Goal: Task Accomplishment & Management: Use online tool/utility

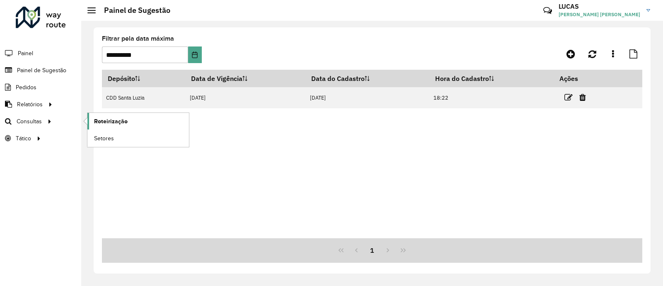
click at [121, 121] on span "Roteirização" at bounding box center [111, 121] width 34 height 9
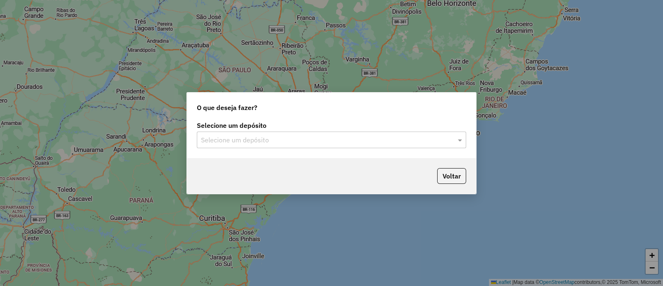
click at [262, 141] on input "text" at bounding box center [323, 140] width 245 height 10
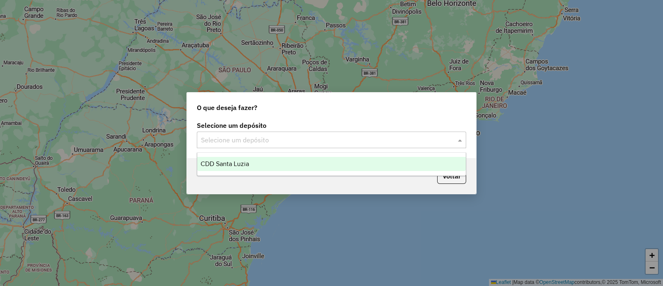
click at [242, 170] on div "CDD Santa Luzia" at bounding box center [331, 164] width 269 height 14
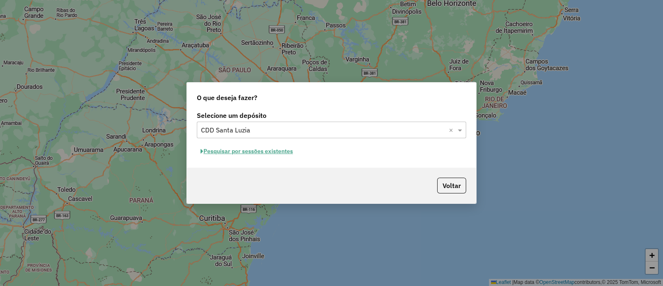
click at [215, 148] on button "Pesquisar por sessões existentes" at bounding box center [247, 151] width 100 height 13
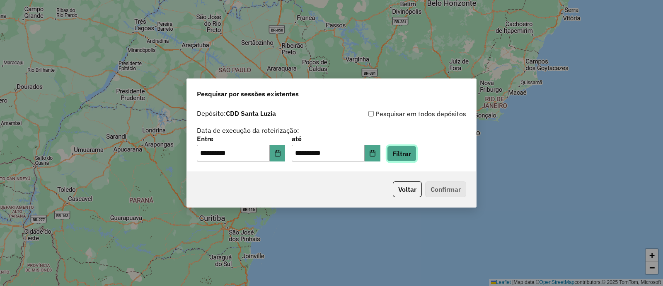
click at [410, 155] on button "Filtrar" at bounding box center [401, 153] width 29 height 16
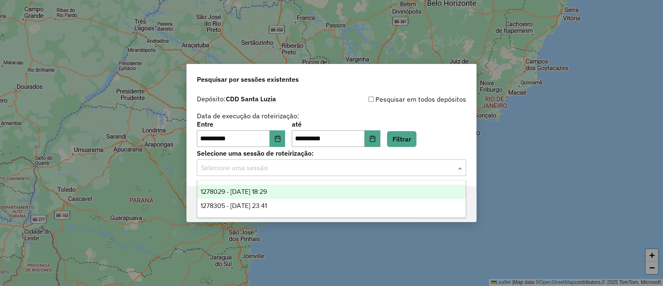
click at [345, 173] on div "Selecione uma sessão" at bounding box center [331, 167] width 269 height 17
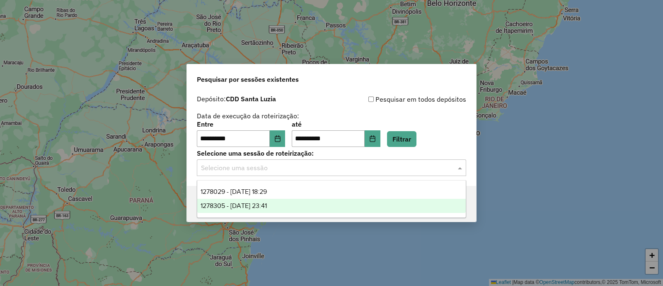
click at [261, 202] on span "1278305 - 18/09/2025 23:41" at bounding box center [234, 205] width 66 height 7
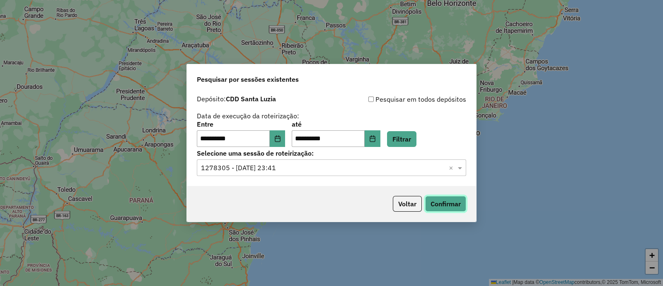
click at [448, 198] on button "Confirmar" at bounding box center [445, 204] width 41 height 16
click at [286, 143] on button "Choose Date" at bounding box center [278, 138] width 16 height 17
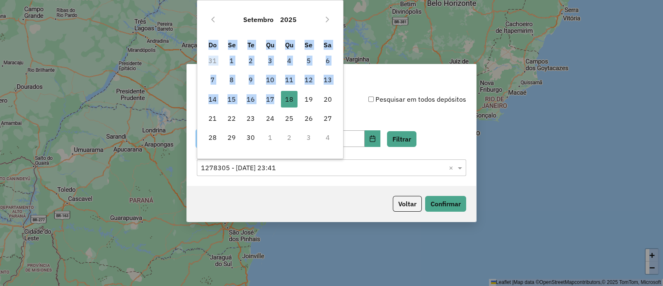
drag, startPoint x: 272, startPoint y: 99, endPoint x: 340, endPoint y: 169, distance: 97.3
click at [340, 169] on body "**********" at bounding box center [331, 143] width 663 height 286
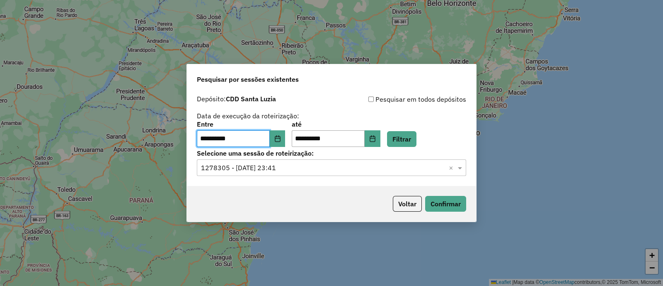
drag, startPoint x: 340, startPoint y: 169, endPoint x: 335, endPoint y: 167, distance: 5.0
click at [338, 169] on input "text" at bounding box center [323, 168] width 245 height 10
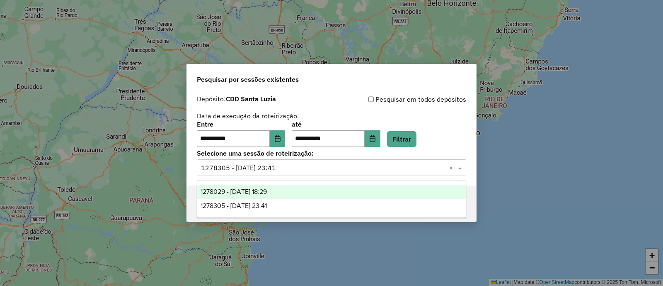
click at [267, 188] on span "1278029 - 18/09/2025 18:29" at bounding box center [234, 191] width 66 height 7
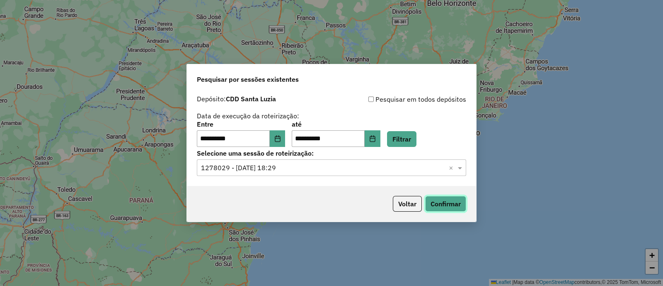
click at [439, 204] on button "Confirmar" at bounding box center [445, 204] width 41 height 16
click at [448, 198] on button "Confirmar" at bounding box center [445, 204] width 41 height 16
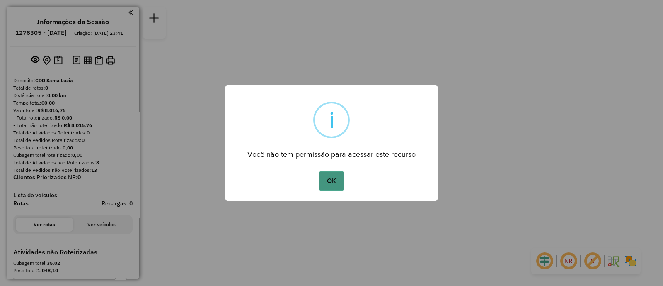
click at [320, 182] on button "OK" at bounding box center [331, 180] width 24 height 19
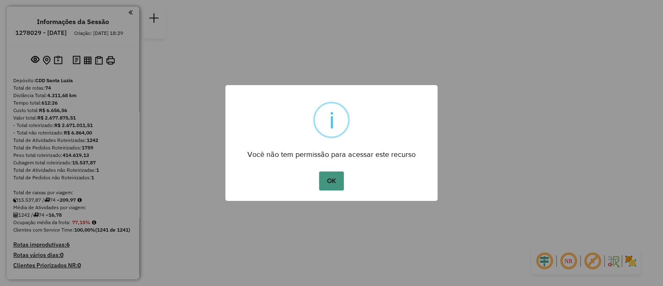
click at [339, 183] on button "OK" at bounding box center [331, 180] width 24 height 19
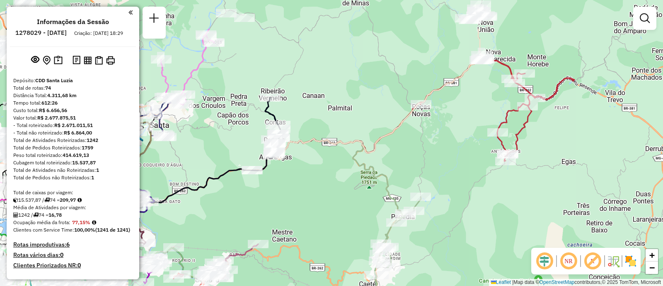
drag, startPoint x: 355, startPoint y: 162, endPoint x: 240, endPoint y: 219, distance: 128.5
click at [240, 219] on div "Janela de atendimento Grade de atendimento Capacidade Transportadoras Veículos …" at bounding box center [331, 143] width 663 height 286
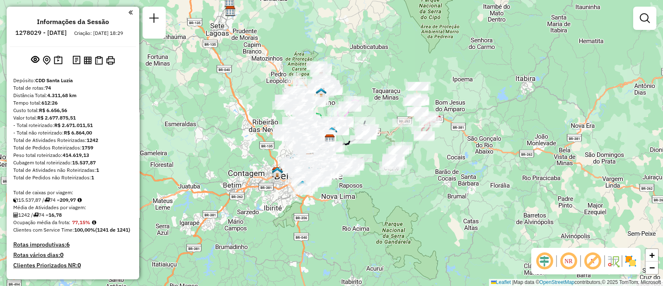
drag, startPoint x: 365, startPoint y: 80, endPoint x: 376, endPoint y: 96, distance: 18.5
click at [384, 101] on div "Janela de atendimento Grade de atendimento Capacidade Transportadoras Veículos …" at bounding box center [331, 143] width 663 height 286
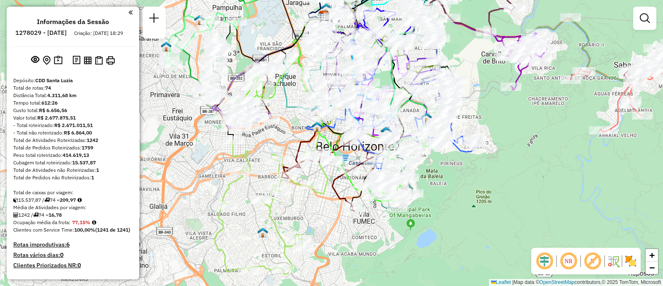
drag, startPoint x: 439, startPoint y: 200, endPoint x: 501, endPoint y: 206, distance: 62.4
click at [501, 206] on div "Janela de atendimento Grade de atendimento Capacidade Transportadoras Veículos …" at bounding box center [331, 143] width 663 height 286
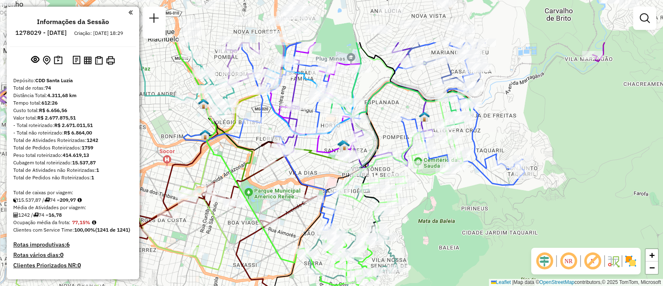
drag, startPoint x: 442, startPoint y: 142, endPoint x: 431, endPoint y: 213, distance: 71.7
click at [431, 213] on div "Janela de atendimento Grade de atendimento Capacidade Transportadoras Veículos …" at bounding box center [331, 143] width 663 height 286
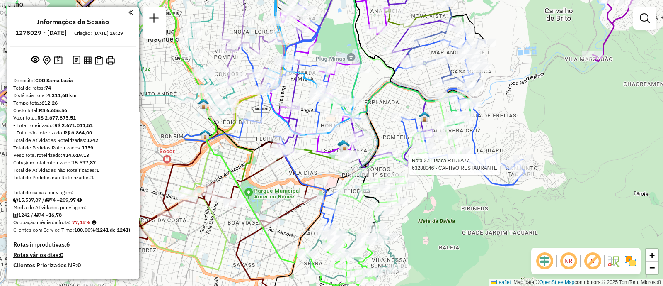
select select "**********"
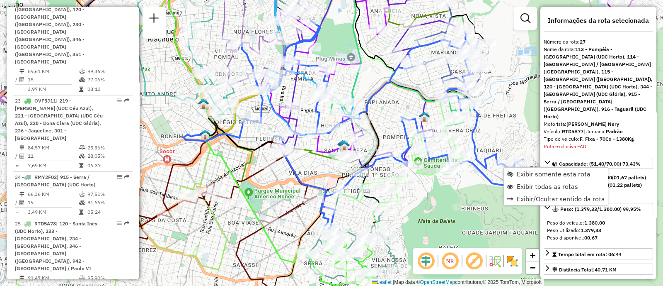
scroll to position [1701, 0]
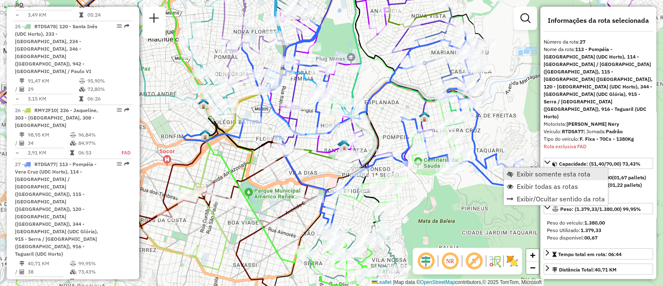
click at [530, 175] on span "Exibir somente esta rota" at bounding box center [554, 173] width 74 height 7
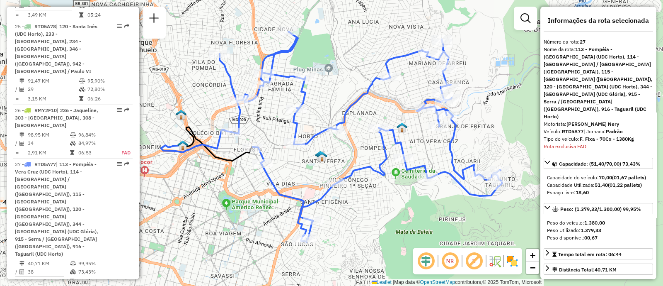
drag, startPoint x: 408, startPoint y: 158, endPoint x: 385, endPoint y: 208, distance: 54.3
click at [385, 208] on div "Janela de atendimento Grade de atendimento Capacidade Transportadoras Veículos …" at bounding box center [331, 143] width 663 height 286
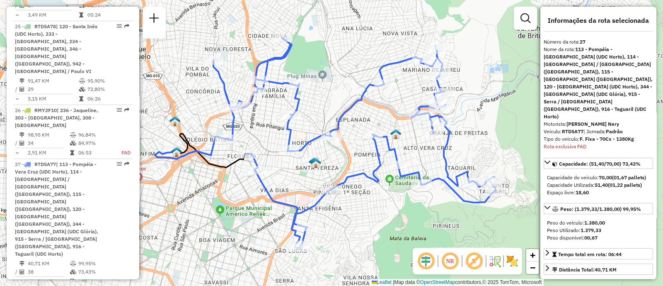
drag, startPoint x: 381, startPoint y: 204, endPoint x: 377, endPoint y: 209, distance: 6.2
click at [377, 209] on div "Janela de atendimento Grade de atendimento Capacidade Transportadoras Veículos …" at bounding box center [331, 143] width 663 height 286
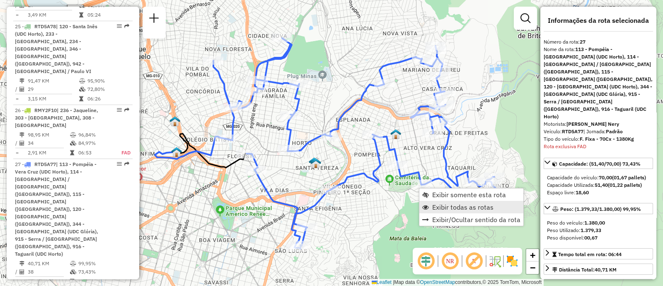
drag, startPoint x: 444, startPoint y: 195, endPoint x: 444, endPoint y: 204, distance: 8.7
click at [444, 204] on ul "Exibir somente esta rota Exibir todas as rotas Exibir/Ocultar sentido da rota" at bounding box center [471, 206] width 104 height 37
click at [444, 204] on span "Exibir todas as rotas" at bounding box center [462, 207] width 61 height 7
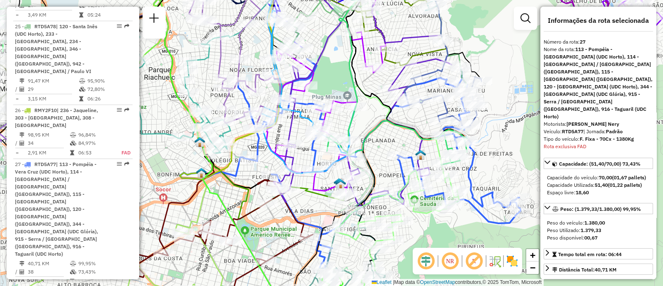
drag, startPoint x: 438, startPoint y: 221, endPoint x: 453, endPoint y: 235, distance: 20.5
click at [453, 235] on div "Janela de atendimento Grade de atendimento Capacidade Transportadoras Veículos …" at bounding box center [331, 143] width 663 height 286
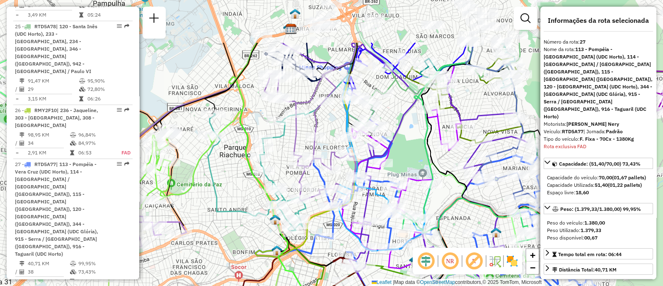
drag, startPoint x: 181, startPoint y: 110, endPoint x: 240, endPoint y: 185, distance: 94.8
click at [240, 185] on div "Janela de atendimento Grade de atendimento Capacidade Transportadoras Veículos …" at bounding box center [331, 143] width 663 height 286
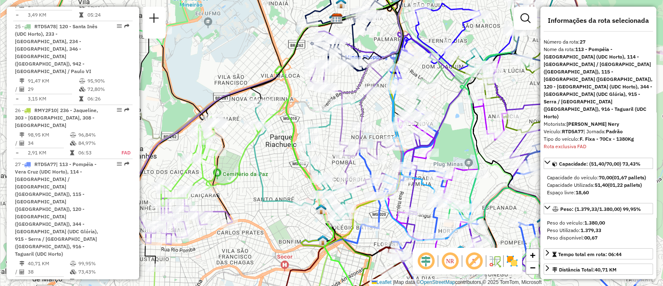
drag, startPoint x: 234, startPoint y: 178, endPoint x: 273, endPoint y: 167, distance: 40.5
click at [272, 167] on div "Janela de atendimento Grade de atendimento Capacidade Transportadoras Veículos …" at bounding box center [331, 143] width 663 height 286
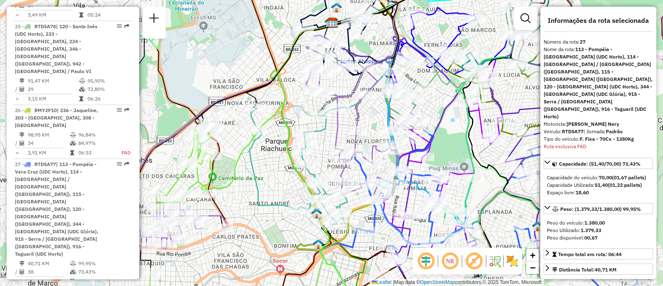
click at [514, 19] on div at bounding box center [525, 18] width 23 height 23
click at [518, 18] on link at bounding box center [525, 18] width 17 height 17
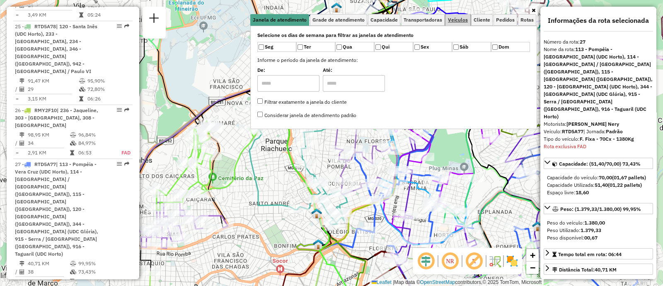
click at [453, 17] on span "Veículos" at bounding box center [458, 19] width 20 height 5
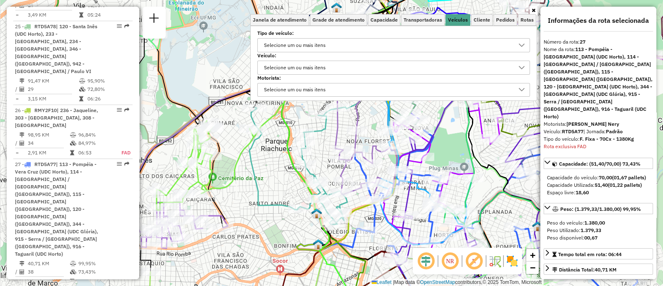
click at [320, 62] on div "Selecione um ou mais itens" at bounding box center [295, 67] width 68 height 13
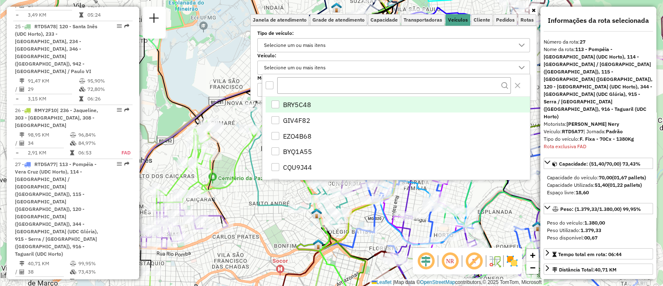
scroll to position [4, 28]
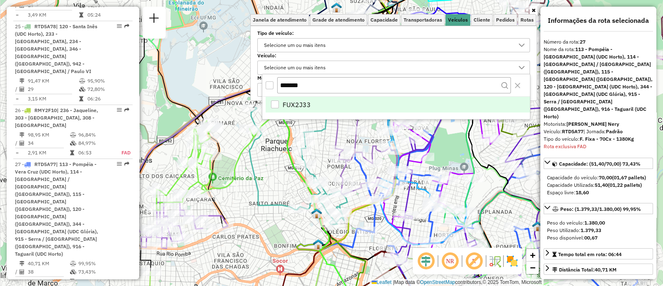
type input "*******"
click at [303, 105] on span "FUX2J33" at bounding box center [297, 104] width 28 height 10
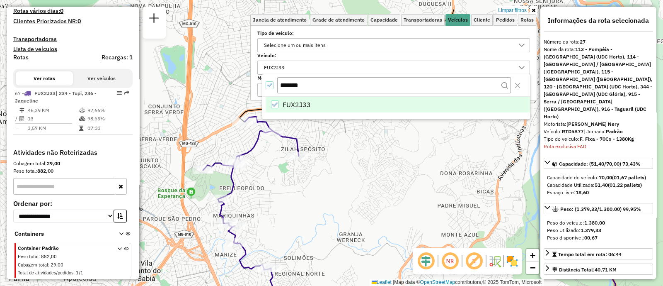
drag, startPoint x: 342, startPoint y: 188, endPoint x: 326, endPoint y: 240, distance: 53.8
click at [326, 240] on div "Limpar filtros Janela de atendimento Grade de atendimento Capacidade Transporta…" at bounding box center [331, 143] width 663 height 286
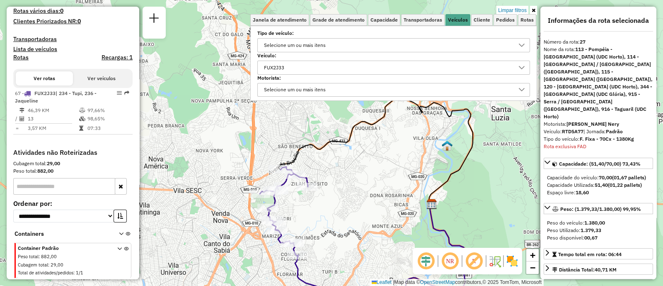
drag, startPoint x: 326, startPoint y: 227, endPoint x: 325, endPoint y: 214, distance: 12.4
click at [325, 214] on div "Limpar filtros Janela de atendimento Grade de atendimento Capacidade Transporta…" at bounding box center [331, 143] width 663 height 286
click at [333, 63] on div "FUX2J33" at bounding box center [387, 67] width 253 height 13
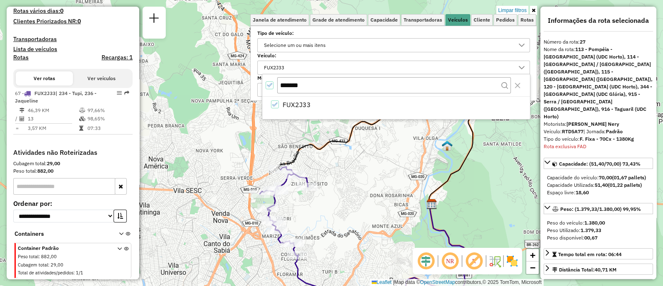
click at [269, 82] on icon "All items selected" at bounding box center [270, 85] width 6 height 6
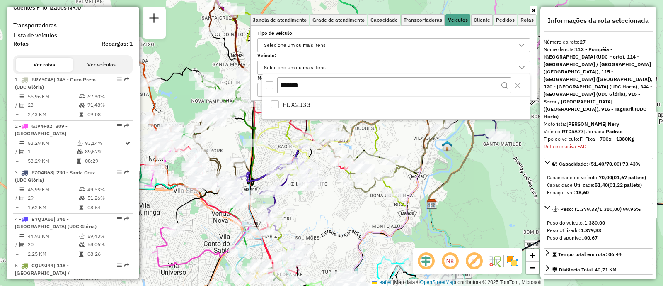
click at [383, 184] on icon at bounding box center [317, 113] width 202 height 284
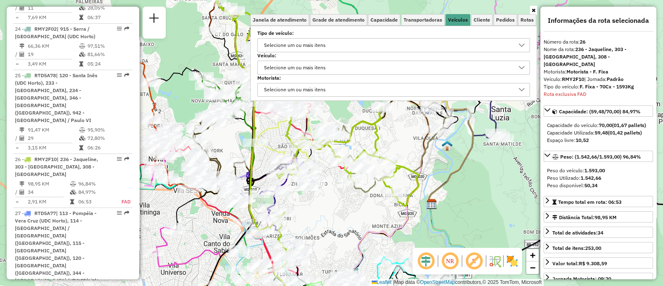
scroll to position [1647, 0]
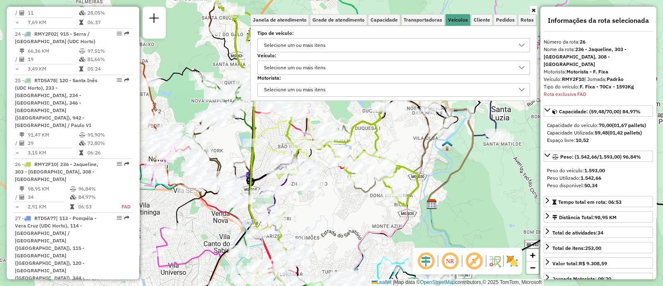
click at [477, 201] on div "Janela de atendimento Grade de atendimento Capacidade Transportadoras Veículos …" at bounding box center [331, 143] width 663 height 286
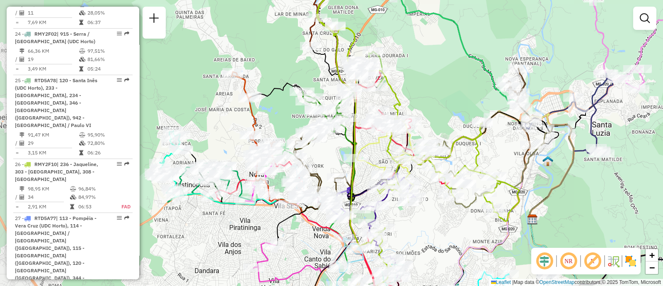
drag, startPoint x: 402, startPoint y: 140, endPoint x: 503, endPoint y: 155, distance: 101.9
click at [503, 155] on div "Janela de atendimento Grade de atendimento Capacidade Transportadoras Veículos …" at bounding box center [331, 143] width 663 height 286
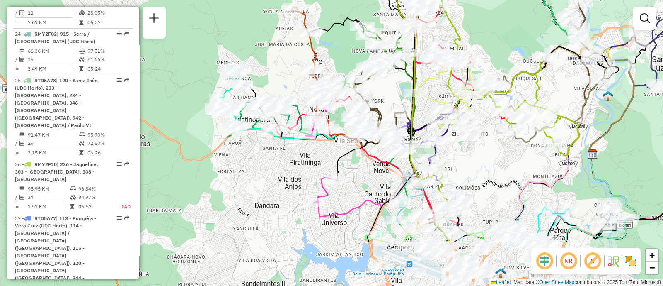
drag, startPoint x: 364, startPoint y: 165, endPoint x: 394, endPoint y: 92, distance: 78.2
click at [394, 92] on div "Janela de atendimento Grade de atendimento Capacidade Transportadoras Veículos …" at bounding box center [331, 143] width 663 height 286
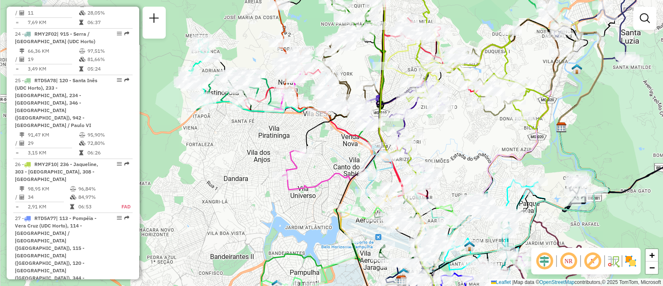
drag, startPoint x: 293, startPoint y: 167, endPoint x: 199, endPoint y: 65, distance: 138.7
click at [199, 65] on div "Janela de atendimento Grade de atendimento Capacidade Transportadoras Veículos …" at bounding box center [331, 143] width 663 height 286
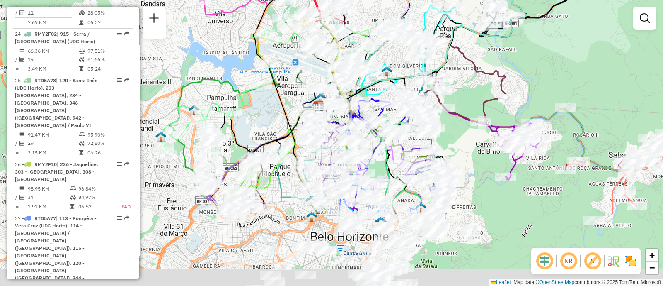
drag, startPoint x: 519, startPoint y: 185, endPoint x: 504, endPoint y: 91, distance: 95.7
click at [504, 91] on div "Janela de atendimento Grade de atendimento Capacidade Transportadoras Veículos …" at bounding box center [331, 143] width 663 height 286
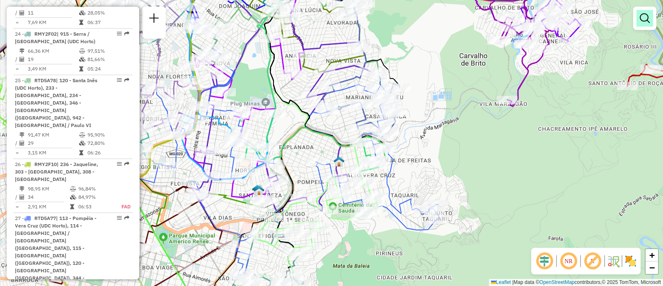
click at [645, 19] on em at bounding box center [645, 18] width 10 height 10
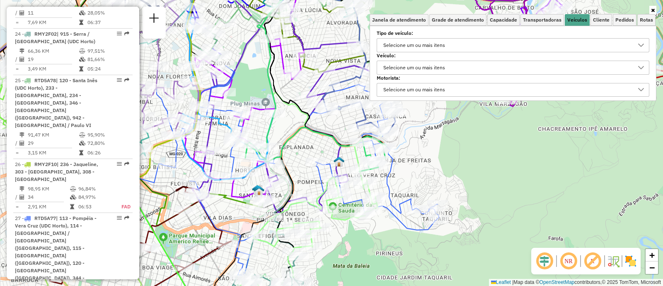
click at [433, 69] on div "Selecione um ou mais itens" at bounding box center [415, 67] width 68 height 13
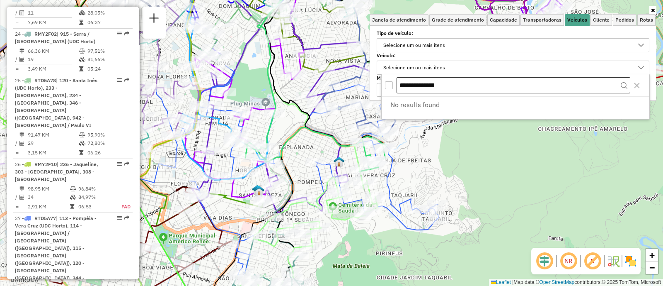
click at [364, 86] on body "Aplicando filtros Pop-up bloqueado! Seu navegador bloqueou automáticamente a ab…" at bounding box center [331, 143] width 663 height 286
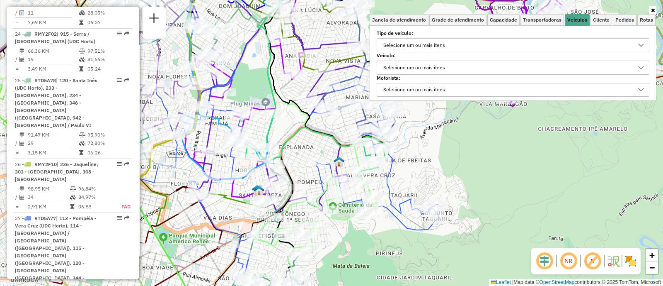
click at [426, 63] on div "Selecione um ou mais itens" at bounding box center [415, 67] width 68 height 13
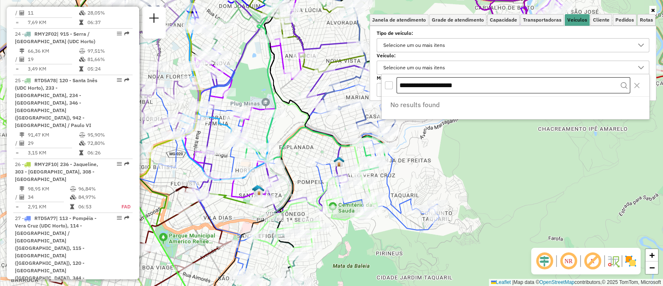
drag, startPoint x: 493, startPoint y: 82, endPoint x: 397, endPoint y: 82, distance: 96.2
click at [397, 82] on input "**********" at bounding box center [514, 85] width 234 height 17
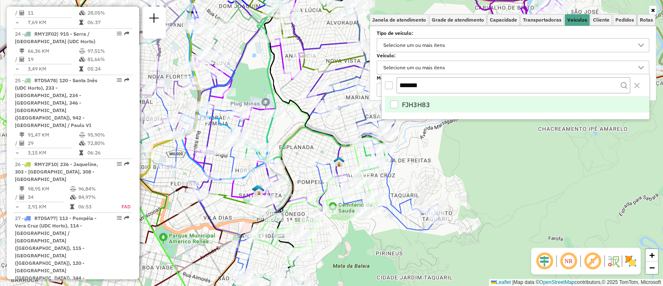
type input "*******"
click at [396, 105] on div "FJH3H83" at bounding box center [394, 104] width 8 height 8
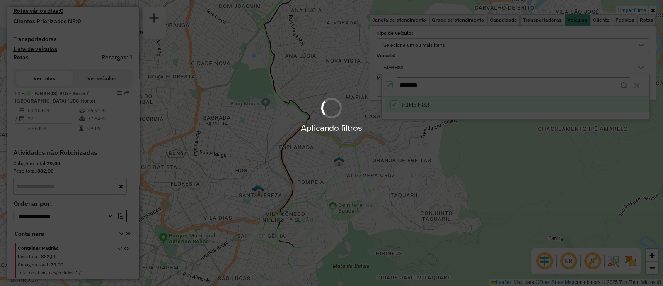
scroll to position [257, 0]
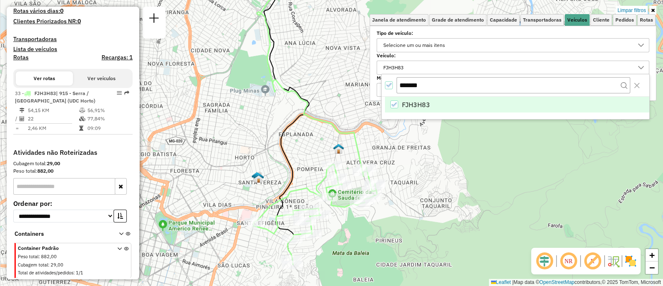
drag, startPoint x: 366, startPoint y: 246, endPoint x: 366, endPoint y: 219, distance: 26.9
click at [366, 219] on div "Limpar filtros Janela de atendimento Grade de atendimento Capacidade Transporta…" at bounding box center [331, 143] width 663 height 286
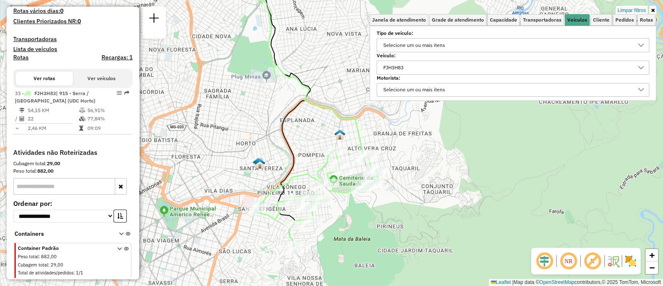
click at [404, 65] on div "FJH3H83" at bounding box center [394, 67] width 26 height 13
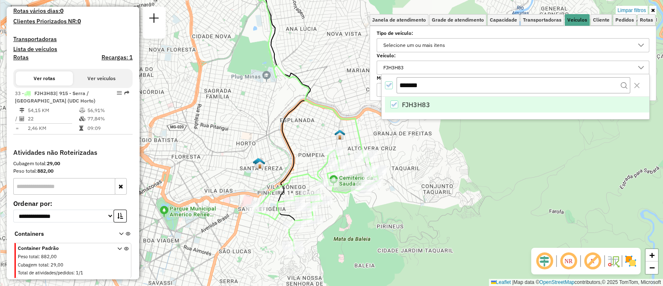
click at [396, 100] on div "FJH3H83" at bounding box center [394, 104] width 8 height 8
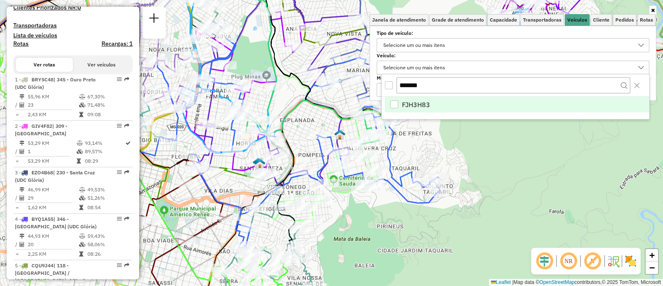
click at [518, 177] on div "Janela de atendimento Grade de atendimento Capacidade Transportadoras Veículos …" at bounding box center [331, 143] width 663 height 286
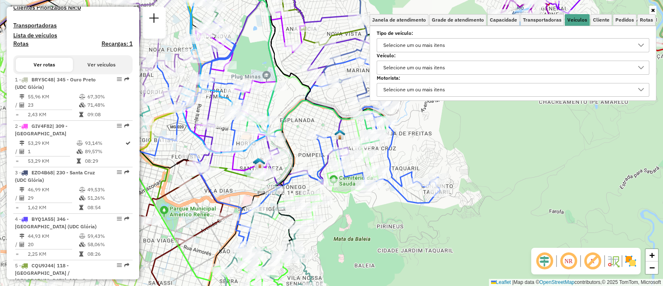
scroll to position [1647, 0]
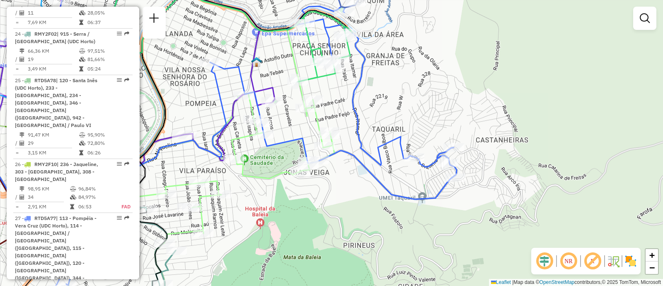
select select "**********"
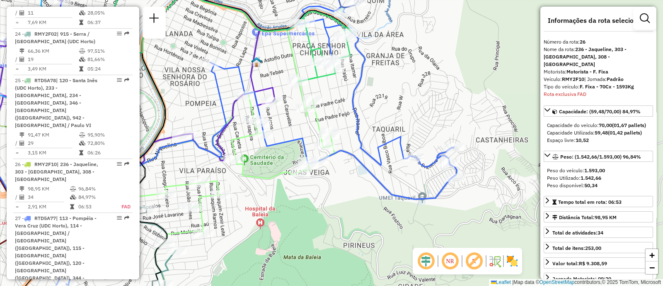
click at [645, 20] on em at bounding box center [645, 18] width 10 height 10
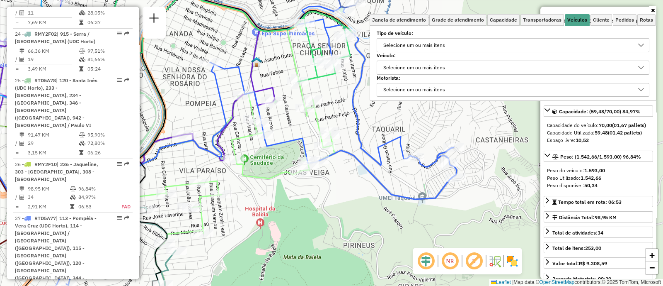
click at [427, 66] on div "Selecione um ou mais itens" at bounding box center [415, 67] width 68 height 13
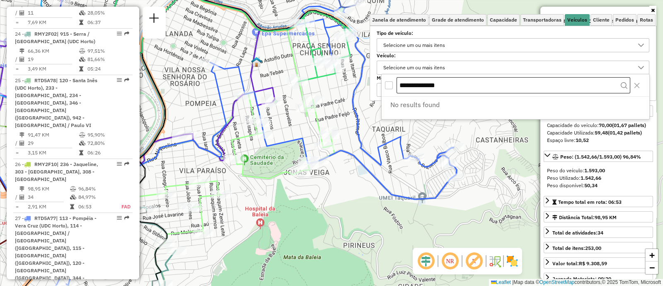
drag, startPoint x: 474, startPoint y: 86, endPoint x: 404, endPoint y: 82, distance: 70.2
click at [406, 82] on input "**********" at bounding box center [514, 85] width 234 height 17
type input "*"
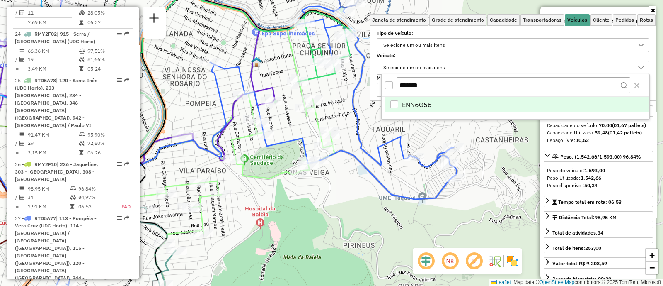
type input "*******"
click at [444, 97] on li "ENN6G56" at bounding box center [517, 105] width 264 height 16
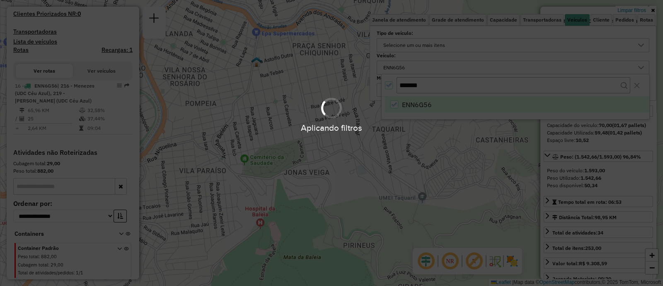
scroll to position [265, 0]
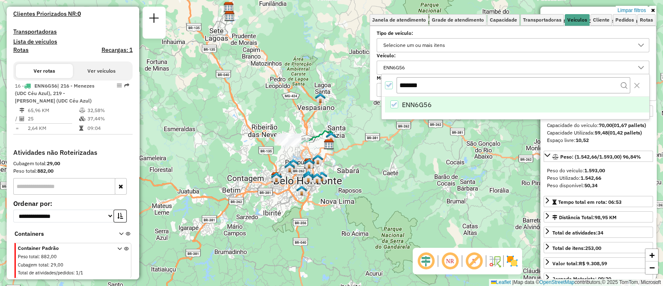
drag, startPoint x: 367, startPoint y: 141, endPoint x: 323, endPoint y: 193, distance: 68.3
click at [323, 193] on div "Limpar filtros Janela de atendimento Grade de atendimento Capacidade Transporta…" at bounding box center [331, 143] width 663 height 286
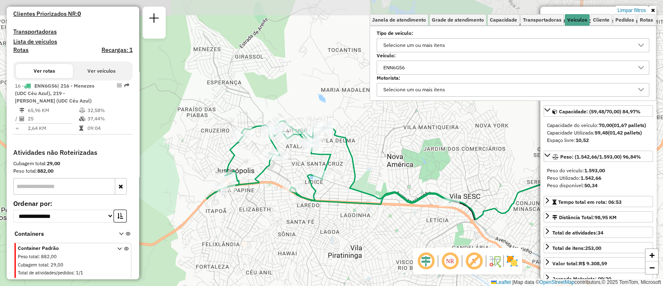
drag, startPoint x: 411, startPoint y: 173, endPoint x: 332, endPoint y: 215, distance: 89.4
click at [332, 215] on div "Limpar filtros Janela de atendimento Grade de atendimento Capacidade Transporta…" at bounding box center [331, 143] width 663 height 286
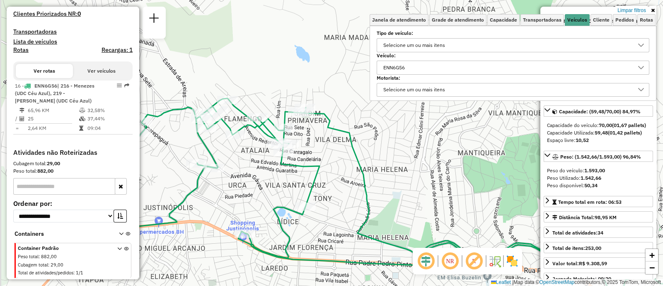
drag, startPoint x: 404, startPoint y: 175, endPoint x: 464, endPoint y: 177, distance: 59.7
click at [464, 177] on div "Limpar filtros Janela de atendimento Grade de atendimento Capacidade Transporta…" at bounding box center [331, 143] width 663 height 286
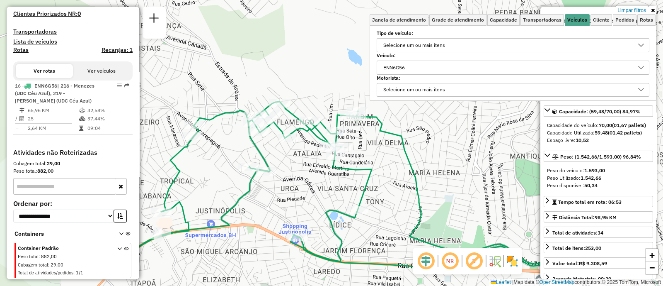
drag, startPoint x: 454, startPoint y: 180, endPoint x: 506, endPoint y: 183, distance: 52.3
click at [506, 183] on div "Limpar filtros Janela de atendimento Grade de atendimento Capacidade Transporta…" at bounding box center [331, 143] width 663 height 286
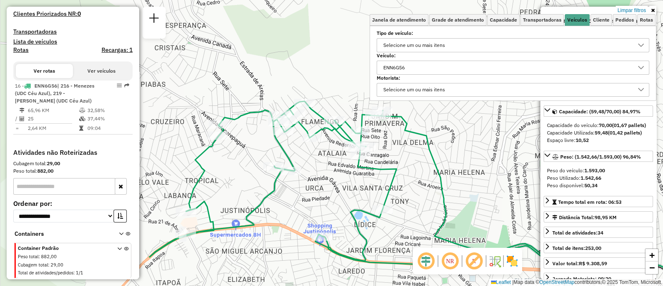
drag, startPoint x: 412, startPoint y: 173, endPoint x: 424, endPoint y: 164, distance: 15.1
click at [436, 174] on icon at bounding box center [568, 204] width 372 height 187
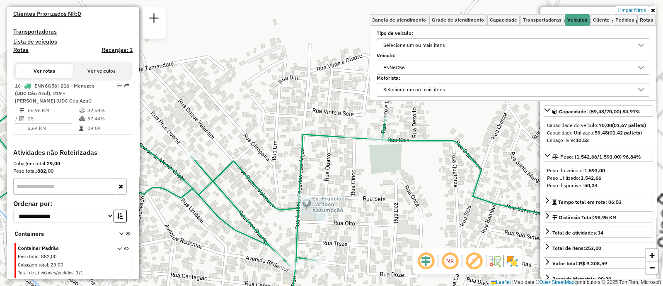
drag, startPoint x: 405, startPoint y: 139, endPoint x: 391, endPoint y: 179, distance: 42.5
click at [391, 179] on div "Limpar filtros Janela de atendimento Grade de atendimento Capacidade Transporta…" at bounding box center [331, 143] width 663 height 286
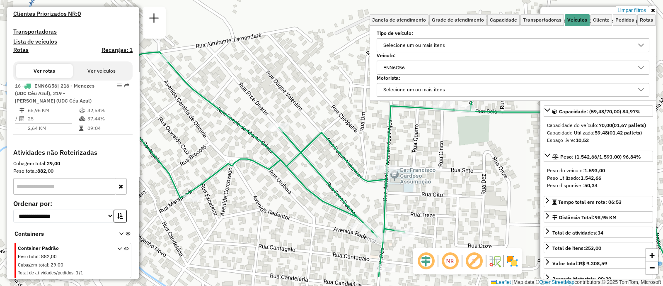
drag, startPoint x: 337, startPoint y: 204, endPoint x: 446, endPoint y: 165, distance: 115.8
click at [446, 165] on div "Limpar filtros Janela de atendimento Grade de atendimento Capacidade Transporta…" at bounding box center [331, 143] width 663 height 286
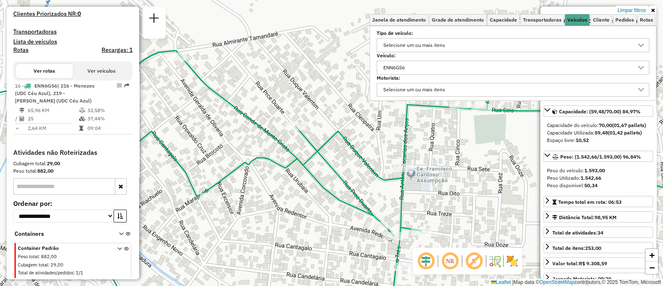
click at [436, 70] on div "ENN6G56" at bounding box center [507, 67] width 253 height 13
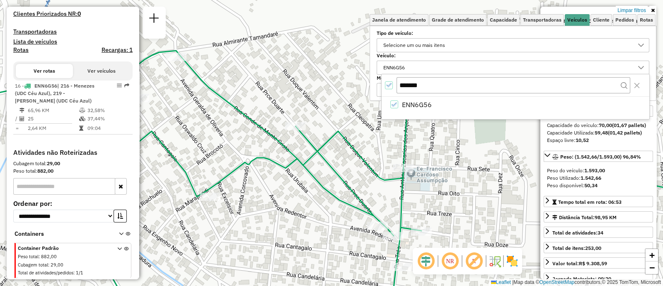
click at [391, 86] on icon "All items selected" at bounding box center [389, 85] width 6 height 6
click at [395, 84] on div "*******" at bounding box center [516, 85] width 268 height 22
click at [434, 84] on input "*******" at bounding box center [514, 85] width 234 height 16
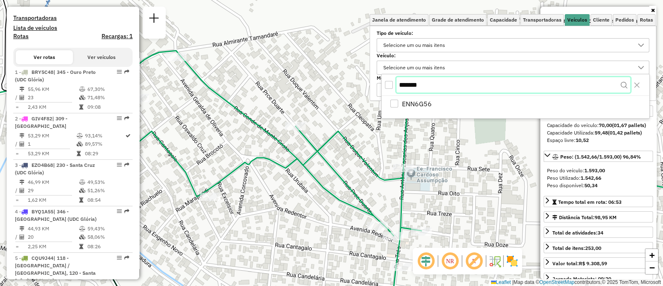
scroll to position [1647, 0]
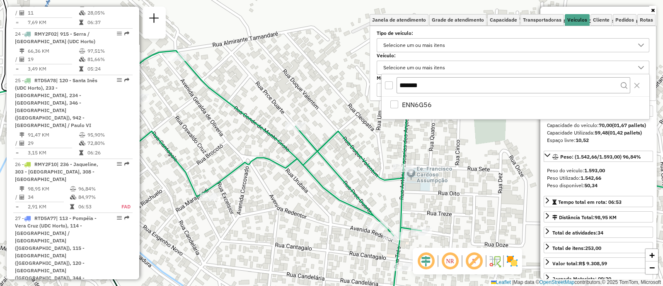
click at [414, 64] on div "Selecione um ou mais itens" at bounding box center [415, 67] width 68 height 13
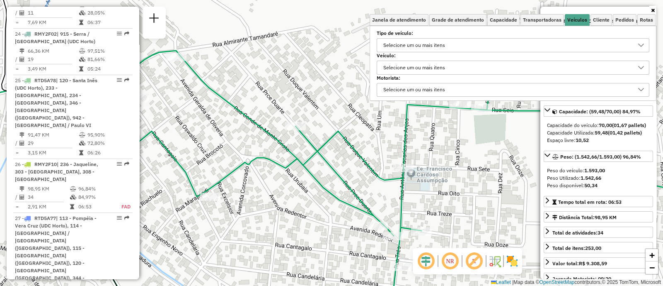
click at [440, 67] on div "Selecione um ou mais itens" at bounding box center [415, 67] width 68 height 13
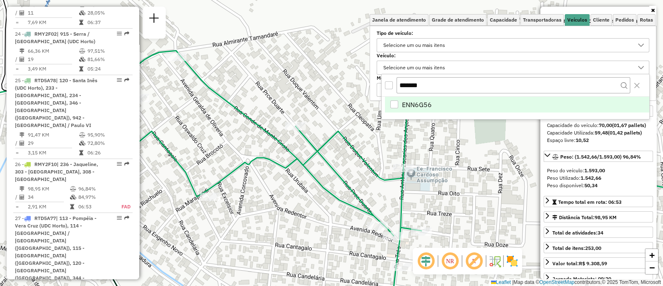
drag, startPoint x: 433, startPoint y: 85, endPoint x: 391, endPoint y: 90, distance: 41.7
click at [391, 90] on div "*******" at bounding box center [516, 85] width 268 height 22
type input "*******"
click at [394, 103] on div "FUX2J33" at bounding box center [394, 104] width 8 height 8
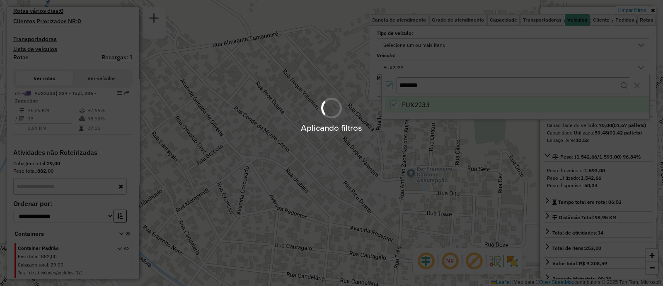
scroll to position [257, 0]
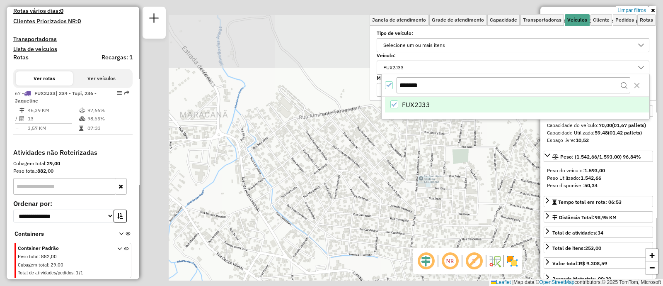
click at [419, 178] on div "Limpar filtros Janela de atendimento Grade de atendimento Capacidade Transporta…" at bounding box center [331, 143] width 663 height 286
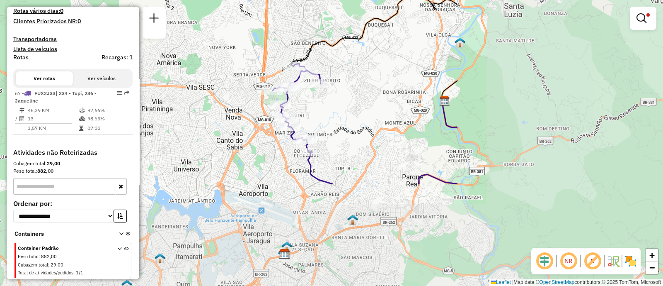
drag, startPoint x: 515, startPoint y: 185, endPoint x: 247, endPoint y: 82, distance: 286.8
click at [252, 90] on div "Limpar filtros Janela de atendimento Grade de atendimento Capacidade Transporta…" at bounding box center [331, 143] width 663 height 286
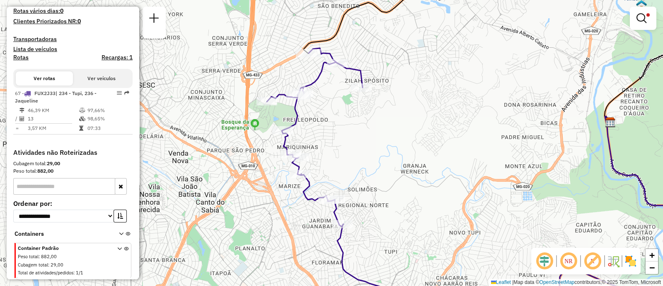
drag, startPoint x: 390, startPoint y: 163, endPoint x: 482, endPoint y: 174, distance: 92.6
click at [482, 174] on div "Limpar filtros Janela de atendimento Grade de atendimento Capacidade Transporta…" at bounding box center [331, 143] width 663 height 286
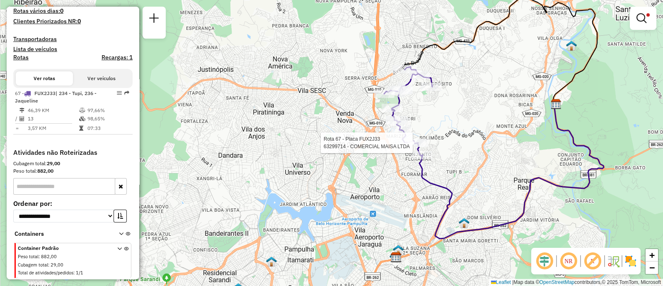
select select "**********"
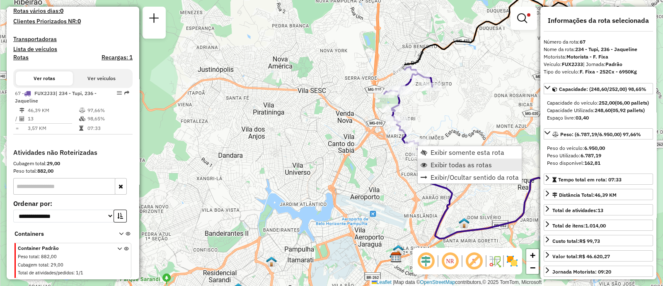
click at [472, 167] on span "Exibir todas as rotas" at bounding box center [461, 164] width 61 height 7
click at [439, 161] on span "Exibir todas as rotas" at bounding box center [460, 161] width 61 height 7
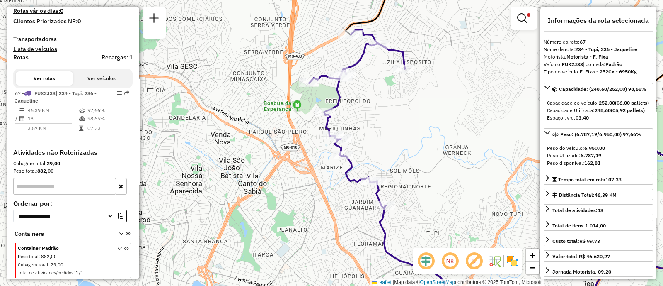
drag, startPoint x: 450, startPoint y: 117, endPoint x: 424, endPoint y: 118, distance: 25.3
click at [424, 118] on div "Limpar filtros Janela de atendimento Grade de atendimento Capacidade Transporta…" at bounding box center [331, 143] width 663 height 286
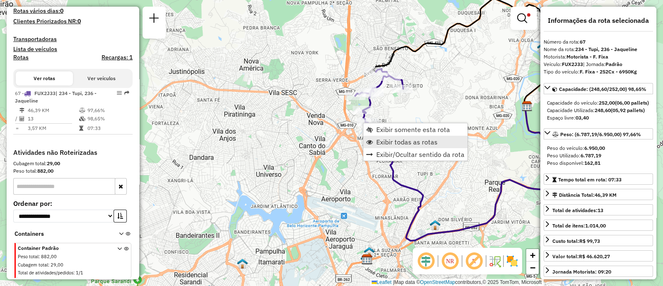
click at [384, 144] on span "Exibir todas as rotas" at bounding box center [406, 141] width 61 height 7
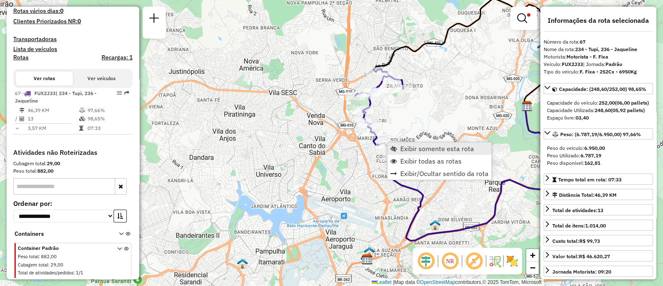
click at [418, 151] on span "Exibir somente esta rota" at bounding box center [437, 148] width 74 height 7
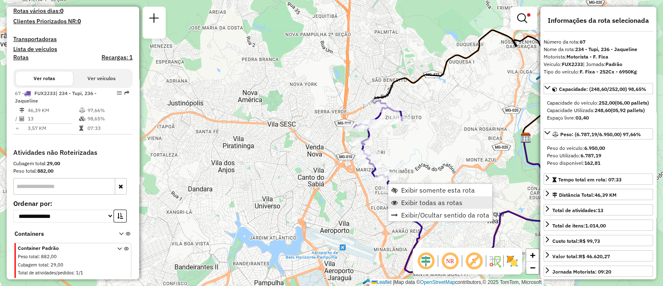
click at [396, 200] on span "Exibir todas as rotas" at bounding box center [394, 202] width 7 height 7
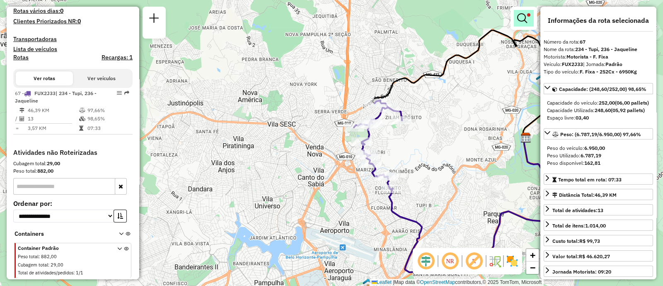
click at [518, 24] on link at bounding box center [524, 18] width 20 height 17
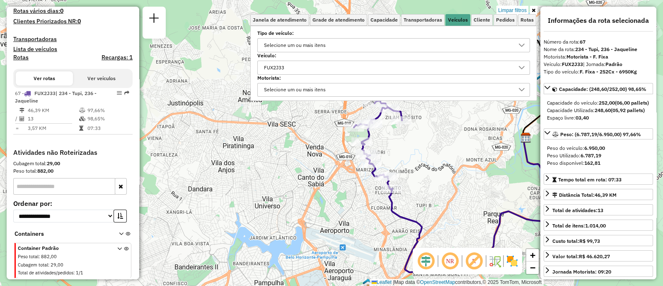
click at [305, 63] on div "FUX2J33" at bounding box center [387, 67] width 253 height 13
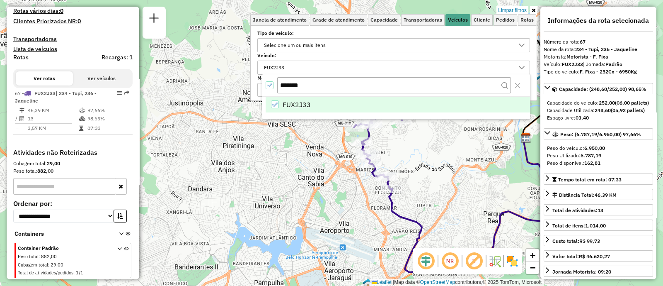
click at [267, 86] on icon "All items selected" at bounding box center [270, 85] width 6 height 6
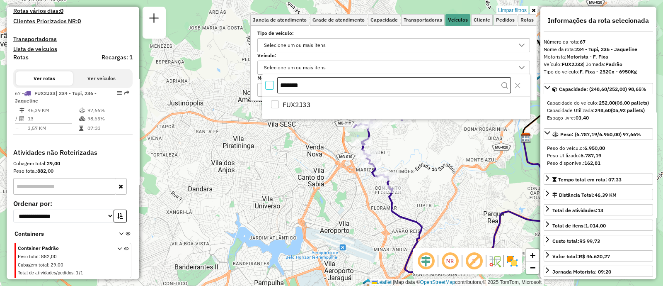
scroll to position [4, 2]
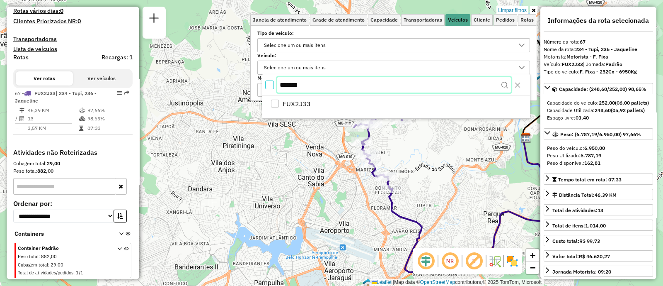
click at [293, 80] on input "*******" at bounding box center [394, 85] width 234 height 16
click at [260, 82] on body "Aplicando filtros Pop-up bloqueado! Seu navegador bloqueou automáticamente a ab…" at bounding box center [331, 143] width 663 height 286
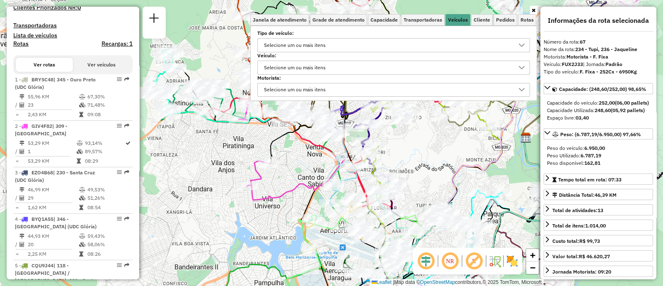
click at [350, 69] on div "Selecione um ou mais itens" at bounding box center [387, 67] width 253 height 13
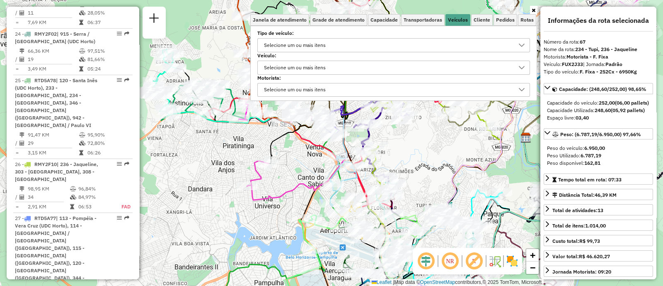
click at [333, 69] on div "Selecione um ou mais itens" at bounding box center [387, 67] width 253 height 13
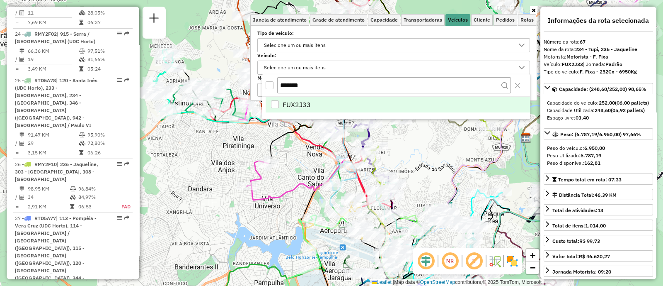
drag, startPoint x: 305, startPoint y: 84, endPoint x: 274, endPoint y: 89, distance: 31.5
click at [274, 89] on div "*******" at bounding box center [396, 85] width 268 height 22
type input "*******"
click at [283, 102] on span "CAX4B76" at bounding box center [297, 104] width 29 height 10
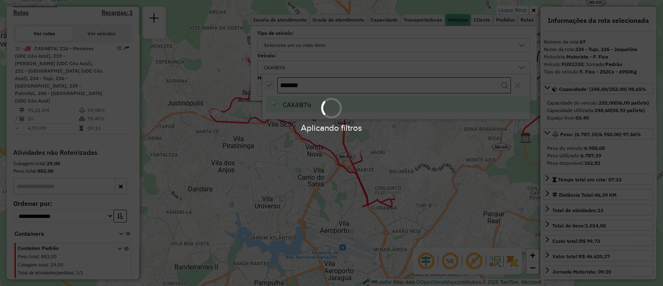
scroll to position [287, 0]
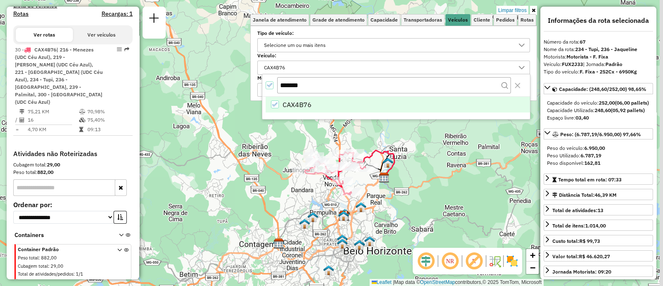
drag, startPoint x: 324, startPoint y: 181, endPoint x: 310, endPoint y: 202, distance: 25.4
click at [310, 202] on div "Limpar filtros Janela de atendimento Grade de atendimento Capacidade Transporta…" at bounding box center [331, 143] width 663 height 286
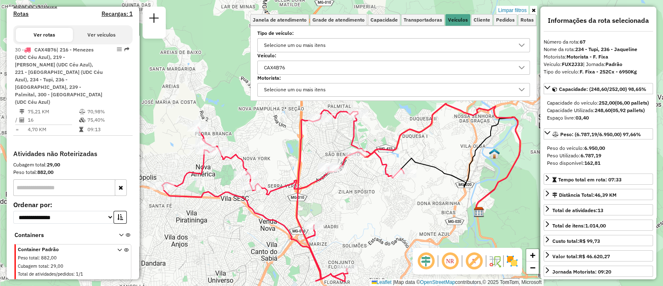
drag, startPoint x: 457, startPoint y: 148, endPoint x: 531, endPoint y: 131, distance: 75.4
click at [531, 131] on div "Limpar filtros Janela de atendimento Grade de atendimento Capacidade Transporta…" at bounding box center [331, 143] width 663 height 286
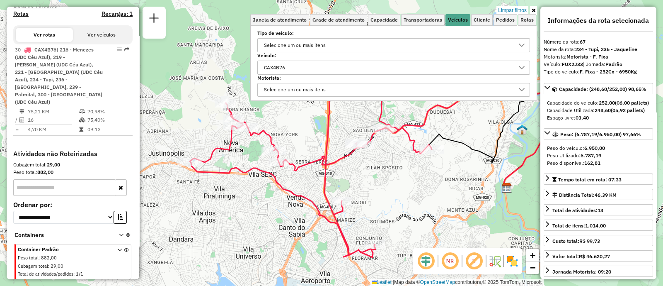
click at [532, 11] on icon at bounding box center [534, 10] width 4 height 5
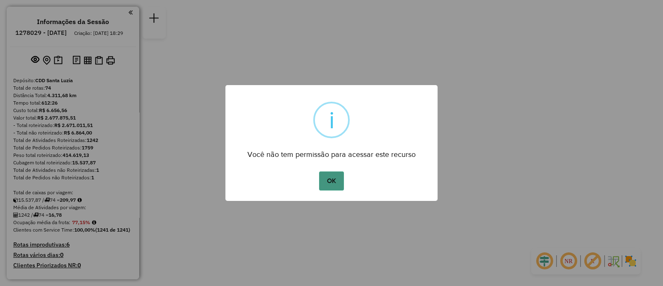
click at [334, 185] on button "OK" at bounding box center [331, 180] width 24 height 19
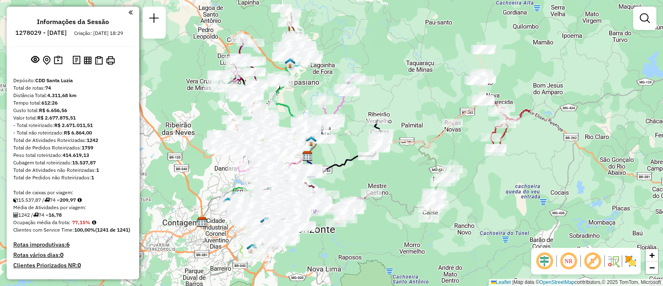
drag, startPoint x: 345, startPoint y: 188, endPoint x: 383, endPoint y: 223, distance: 51.4
click at [386, 226] on div "Janela de atendimento Grade de atendimento Capacidade Transportadoras Veículos …" at bounding box center [331, 143] width 663 height 286
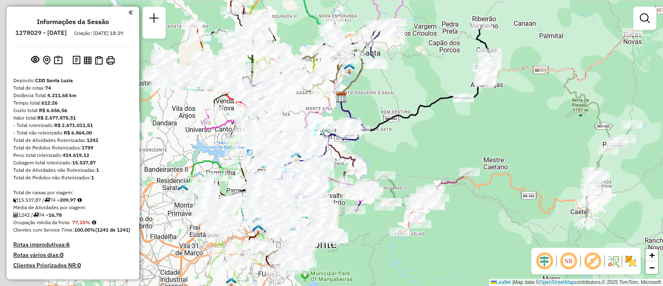
drag, startPoint x: 319, startPoint y: 240, endPoint x: 374, endPoint y: 249, distance: 55.9
click at [374, 249] on div "Janela de atendimento Grade de atendimento Capacidade Transportadoras Veículos …" at bounding box center [331, 143] width 663 height 286
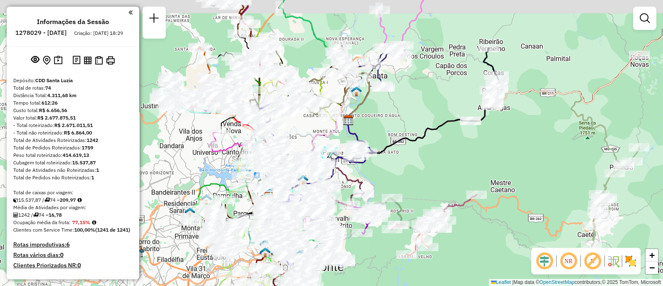
drag, startPoint x: 438, startPoint y: 126, endPoint x: 449, endPoint y: 154, distance: 30.7
click at [449, 154] on div "Janela de atendimento Grade de atendimento Capacidade Transportadoras Veículos …" at bounding box center [331, 143] width 663 height 286
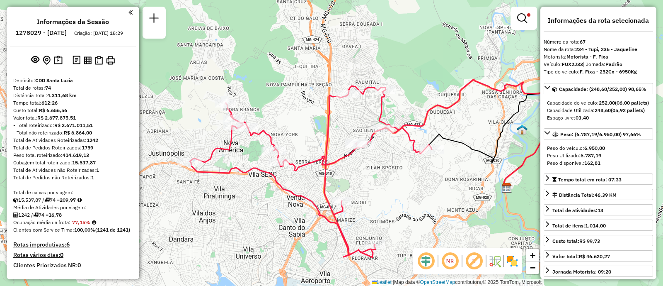
select select "**********"
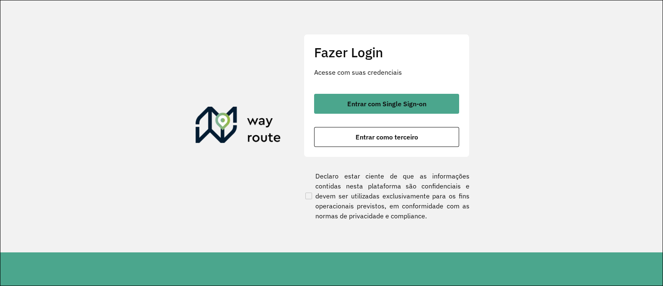
click at [2, 28] on div "Fazer Login Acesse com suas credenciais Entrar com Single Sign-on Entrar como t…" at bounding box center [331, 143] width 663 height 286
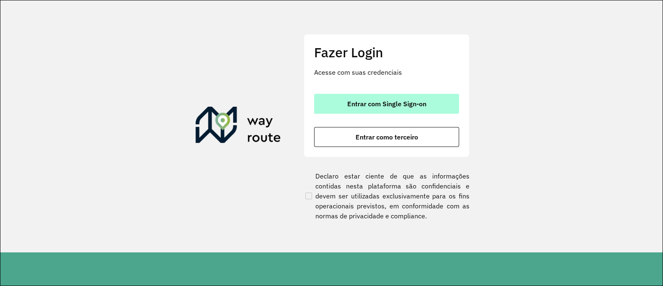
click at [385, 102] on span "Entrar com Single Sign-on" at bounding box center [386, 103] width 79 height 7
